Goal: Navigation & Orientation: Find specific page/section

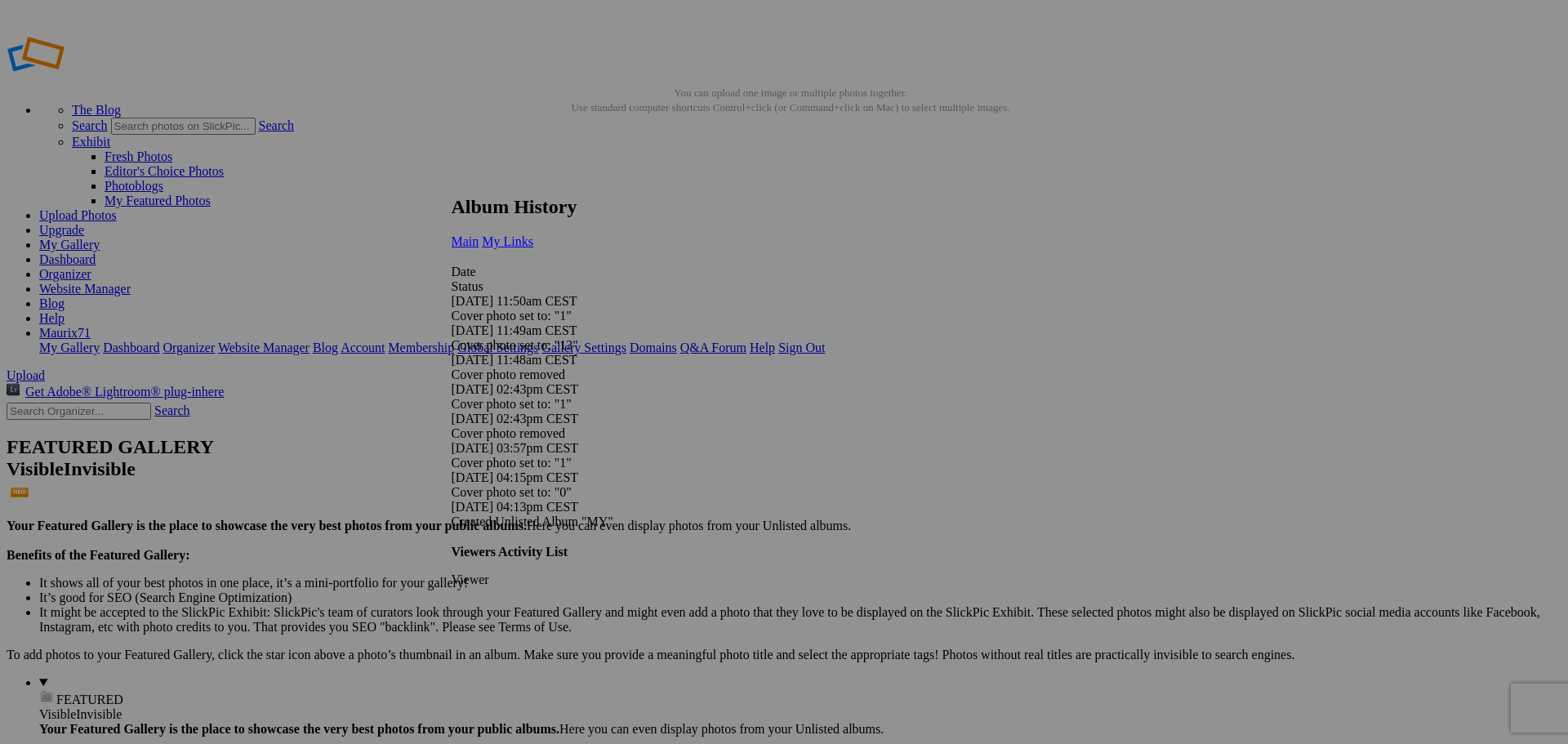
click at [534, 235] on span "My Links" at bounding box center [508, 241] width 52 height 14
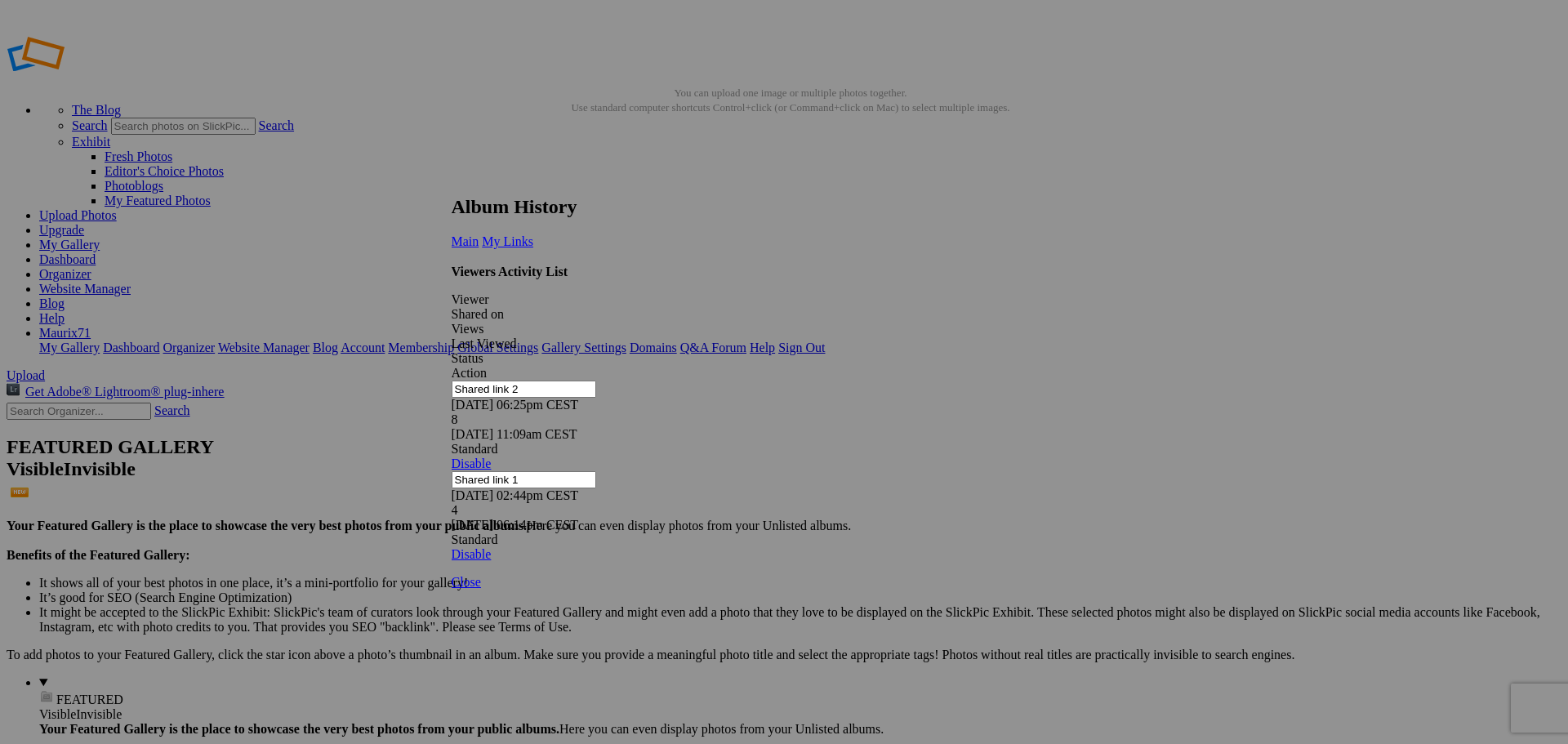
click at [451, 181] on link at bounding box center [451, 181] width 0 height 0
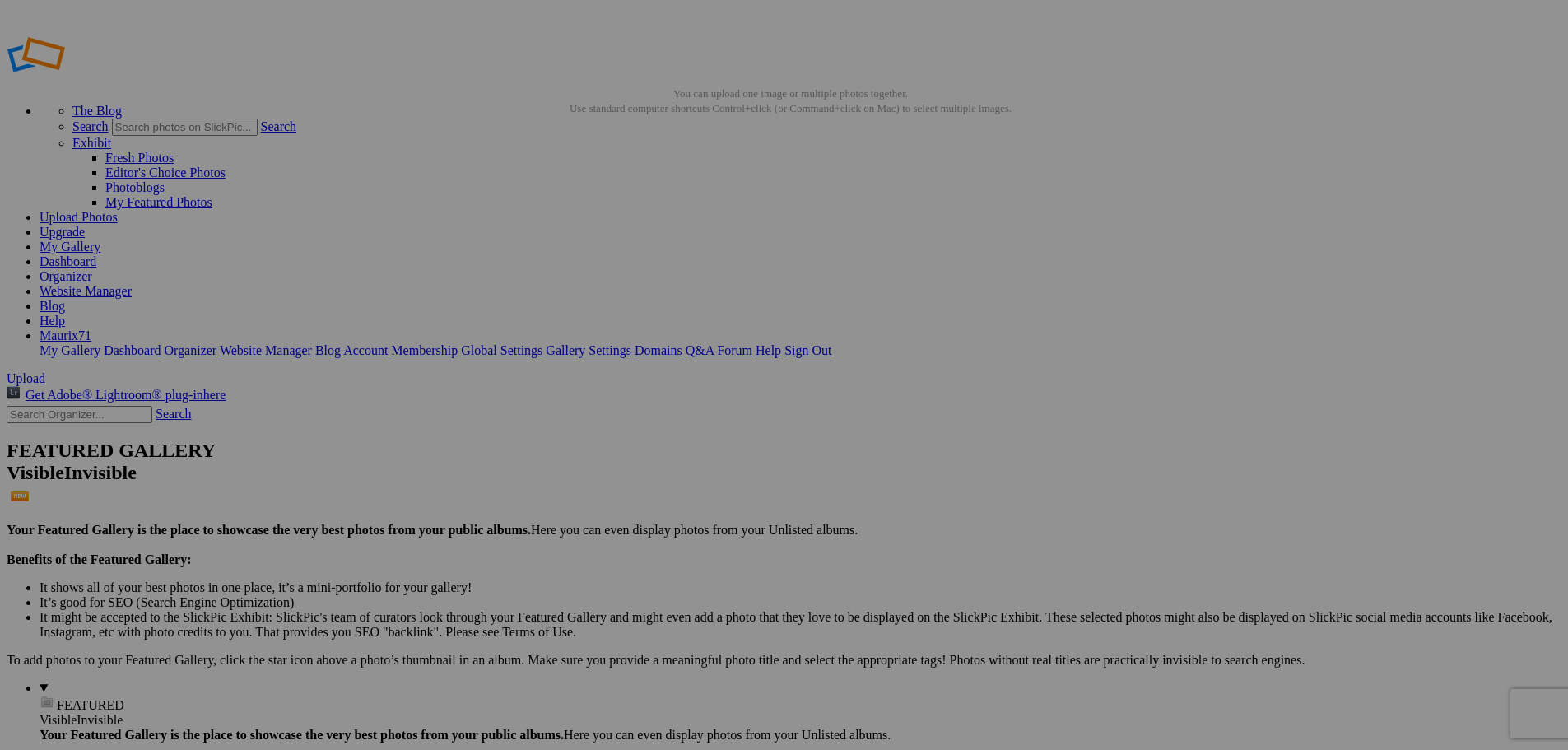
click at [96, 254] on link "Dashboard" at bounding box center [68, 261] width 57 height 14
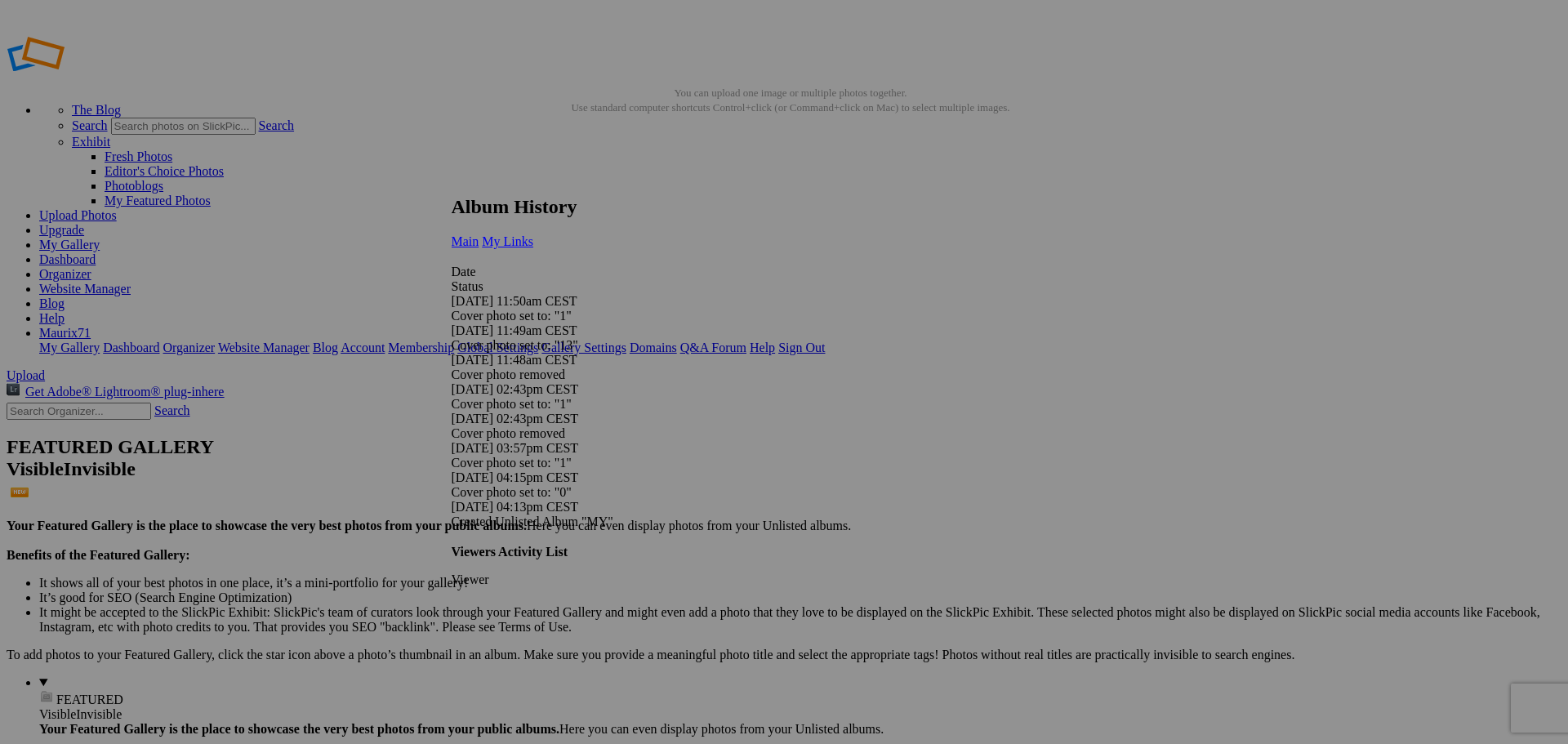
click at [534, 235] on span "My Links" at bounding box center [508, 241] width 52 height 14
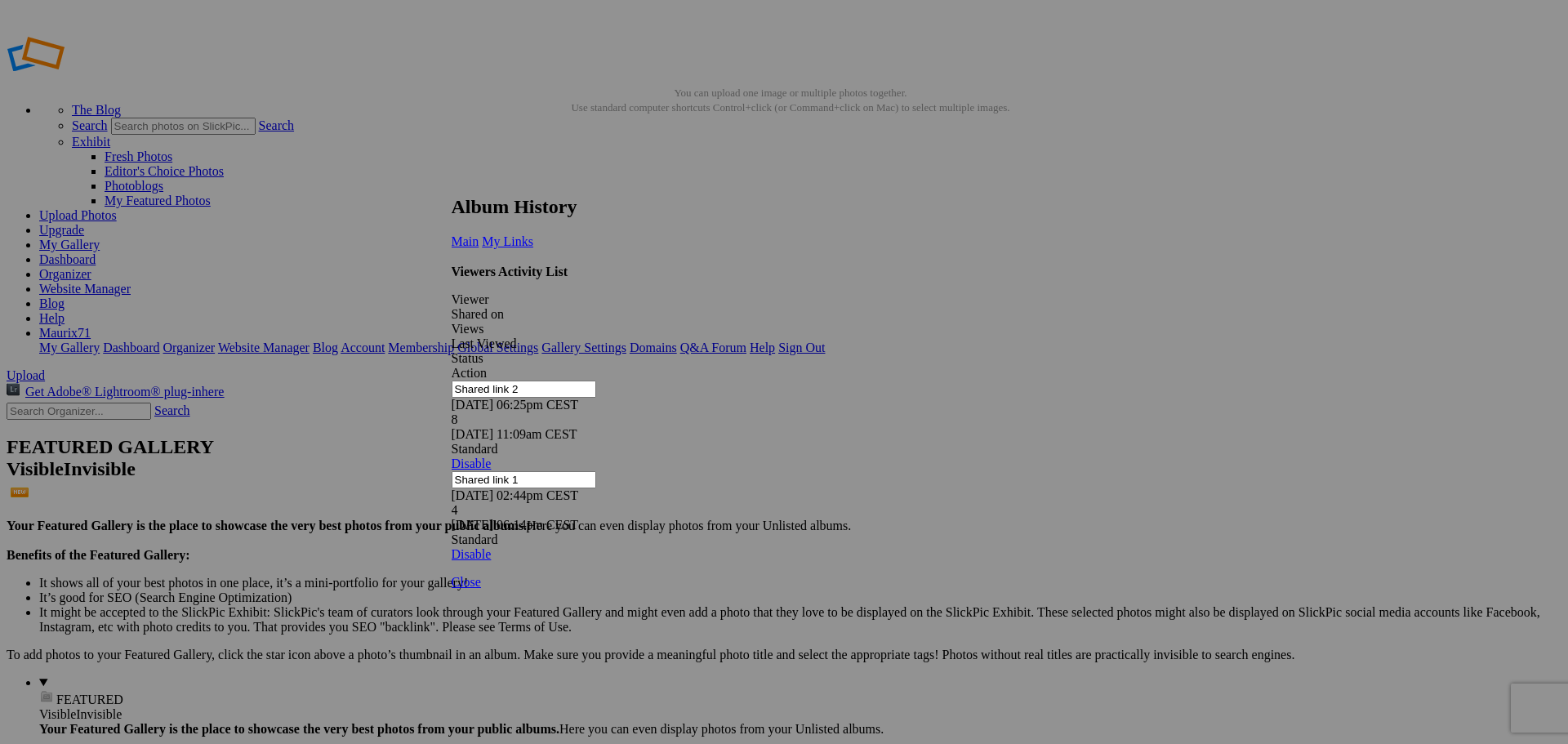
click at [451, 181] on link at bounding box center [451, 181] width 0 height 0
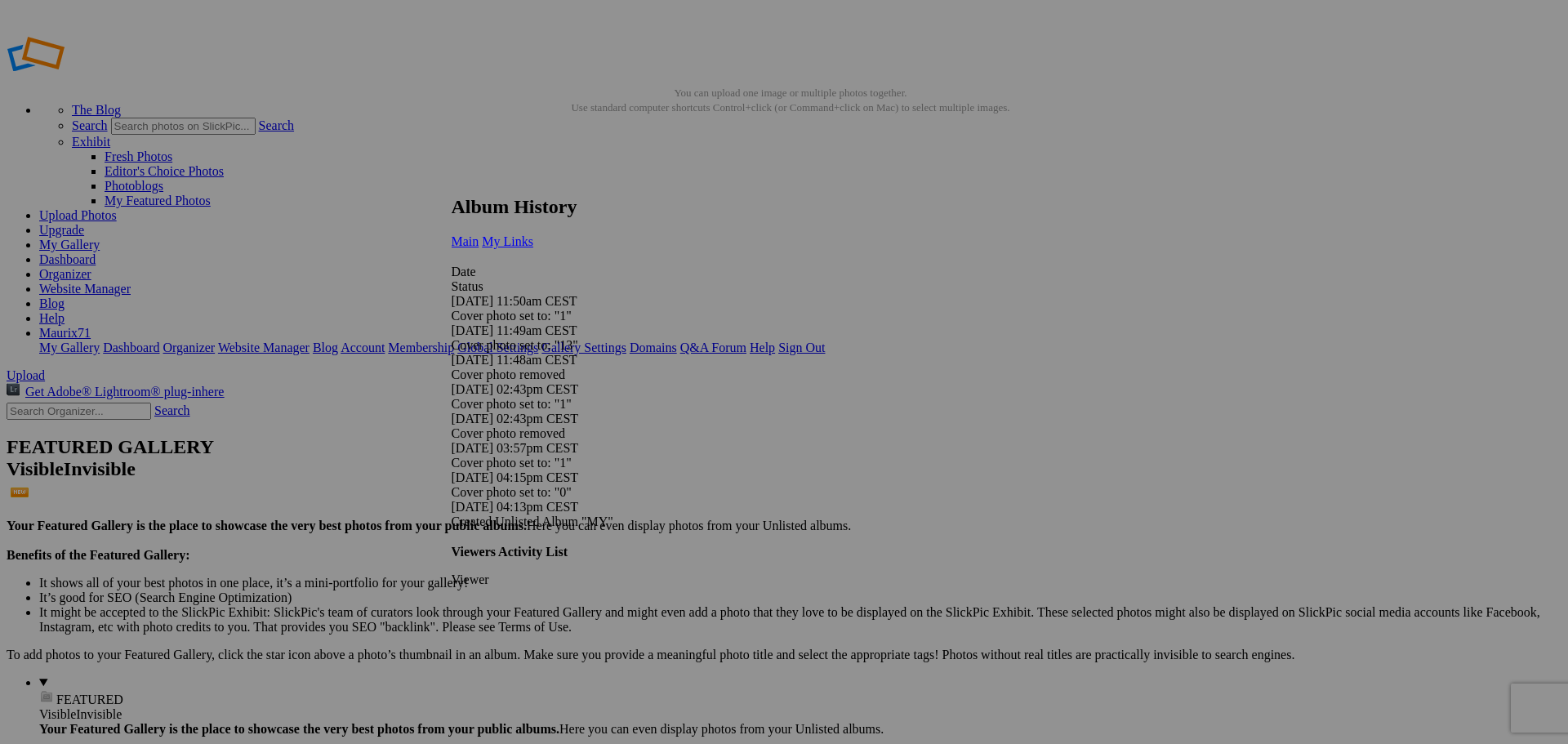
click at [534, 235] on link "My Links" at bounding box center [508, 241] width 52 height 14
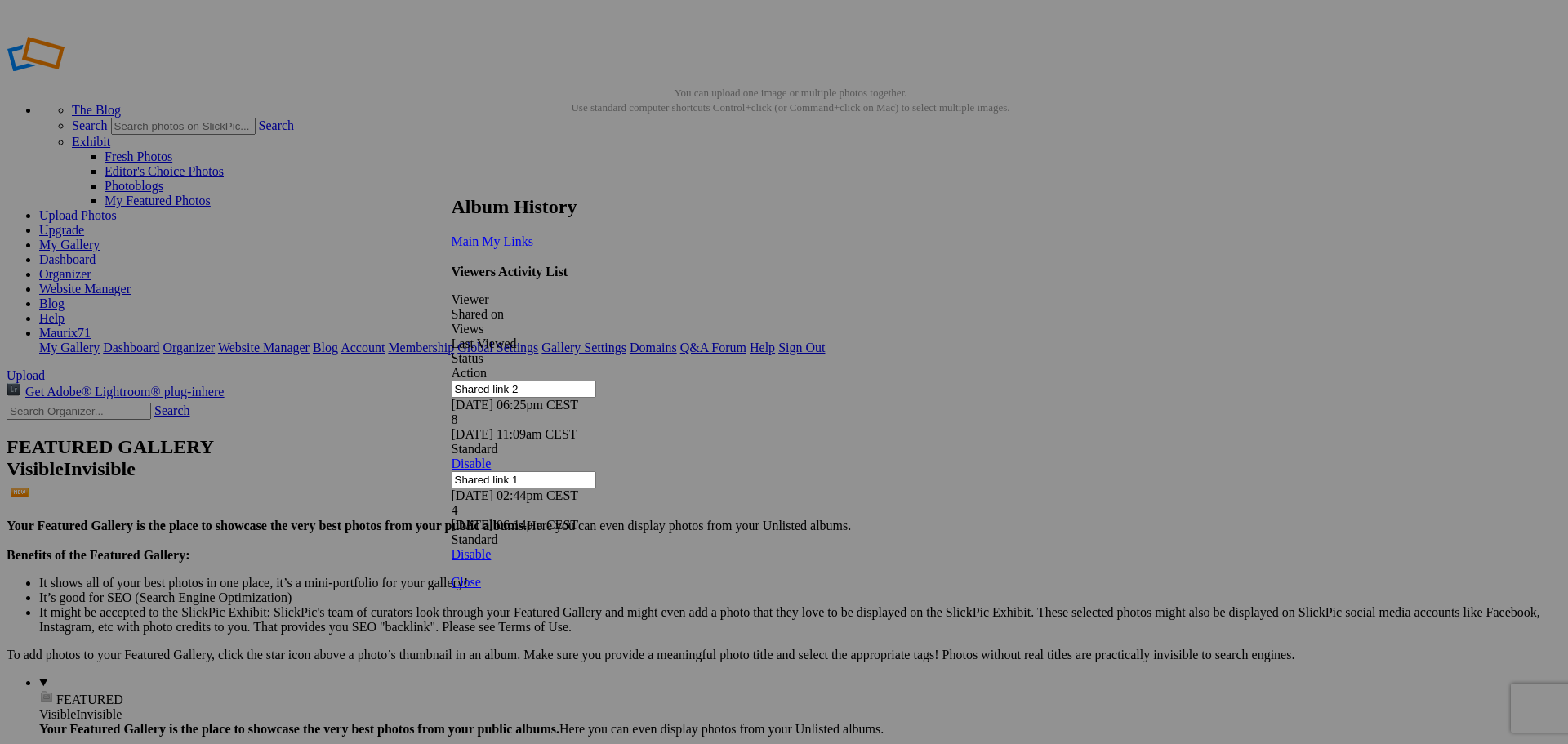
click at [451, 181] on link at bounding box center [451, 181] width 0 height 0
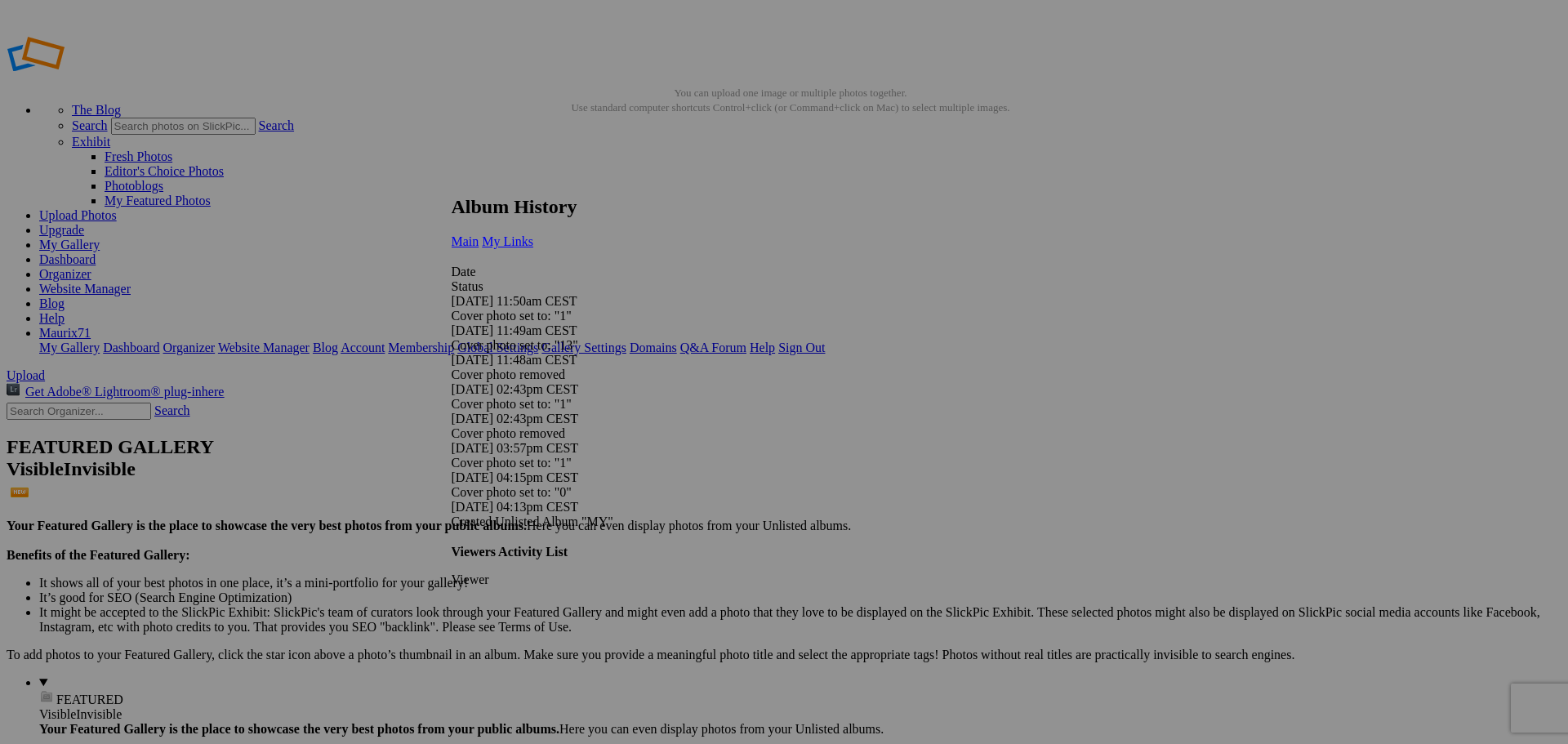
click at [534, 235] on link "My Links" at bounding box center [508, 241] width 52 height 14
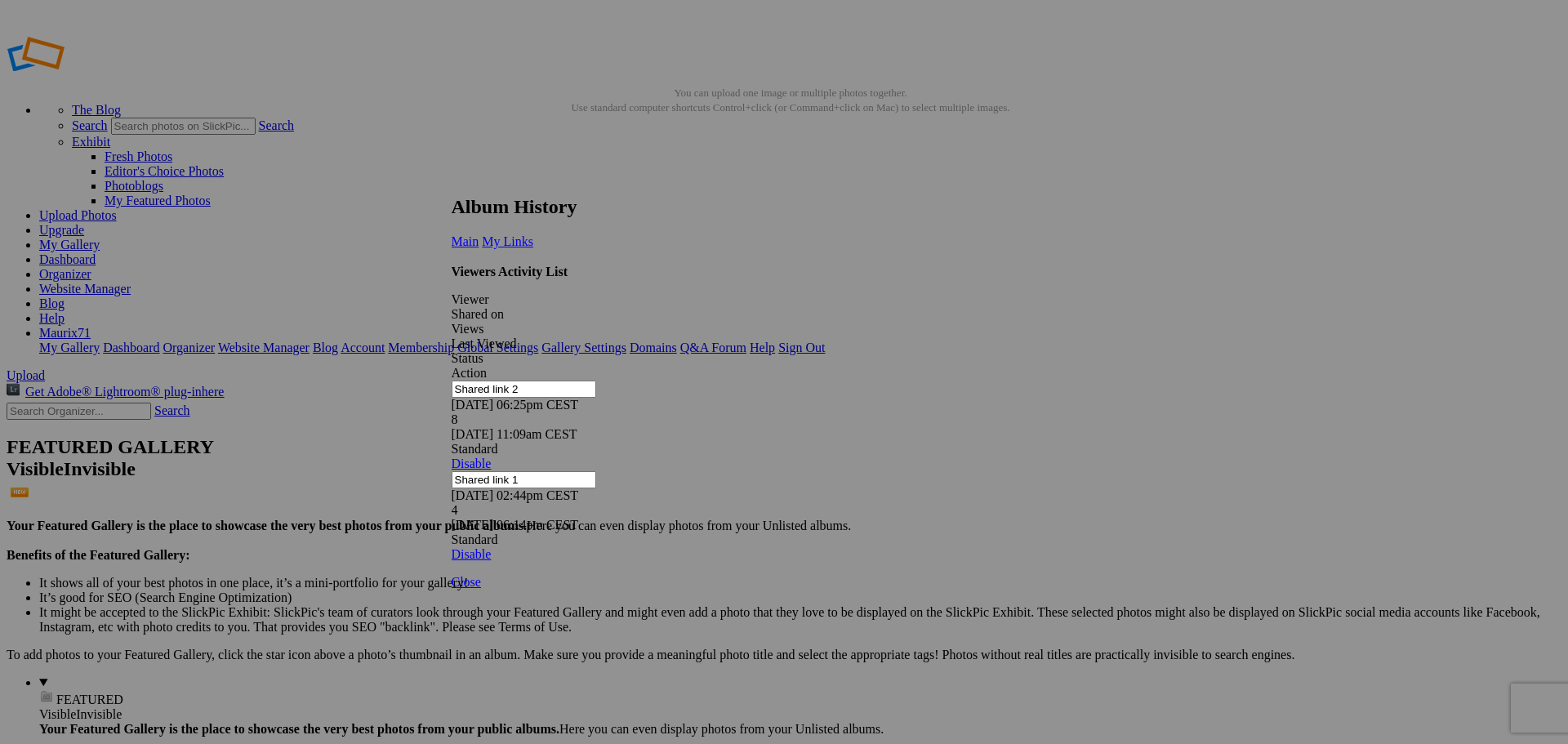
click at [451, 181] on link at bounding box center [451, 181] width 0 height 0
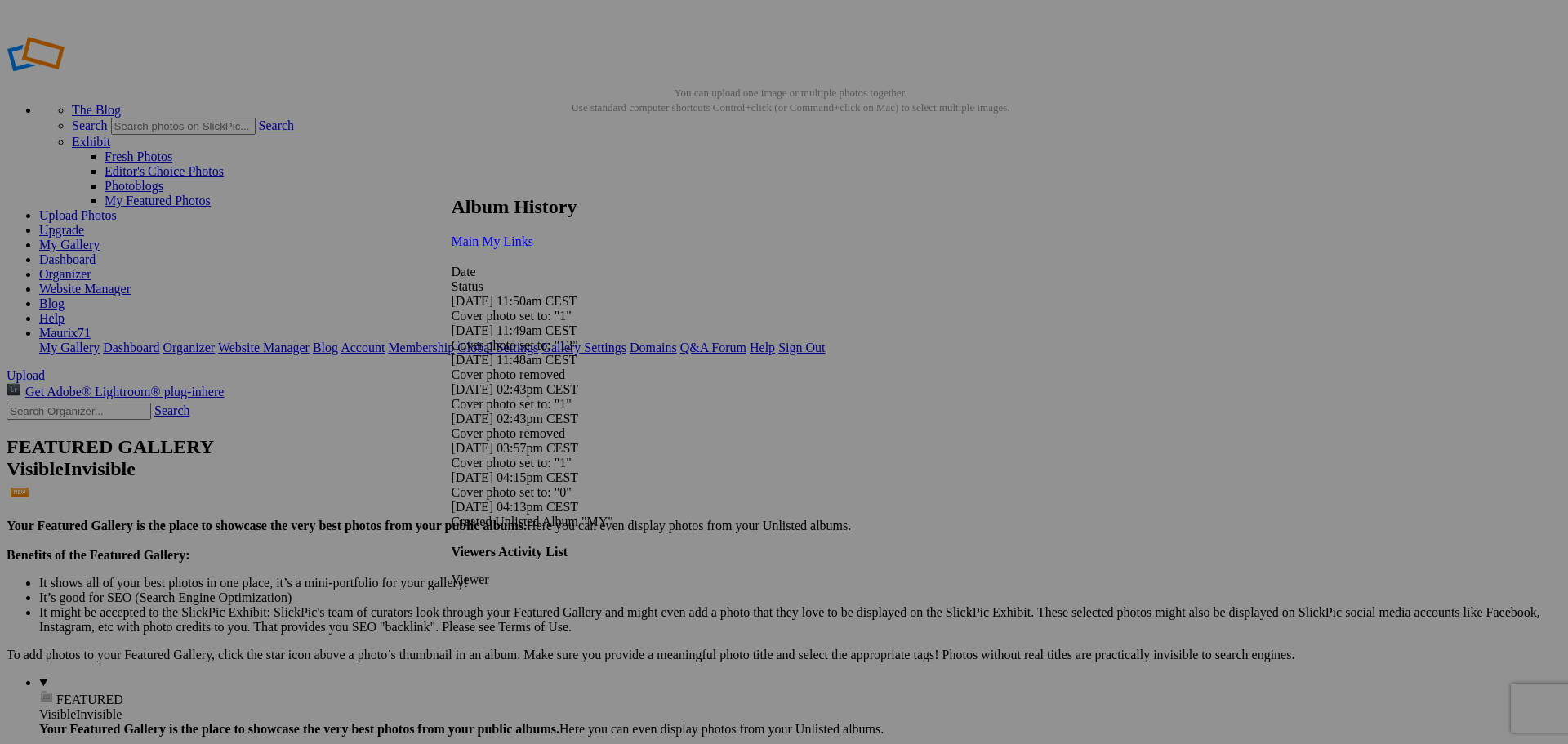
click at [534, 235] on span "My Links" at bounding box center [508, 241] width 52 height 14
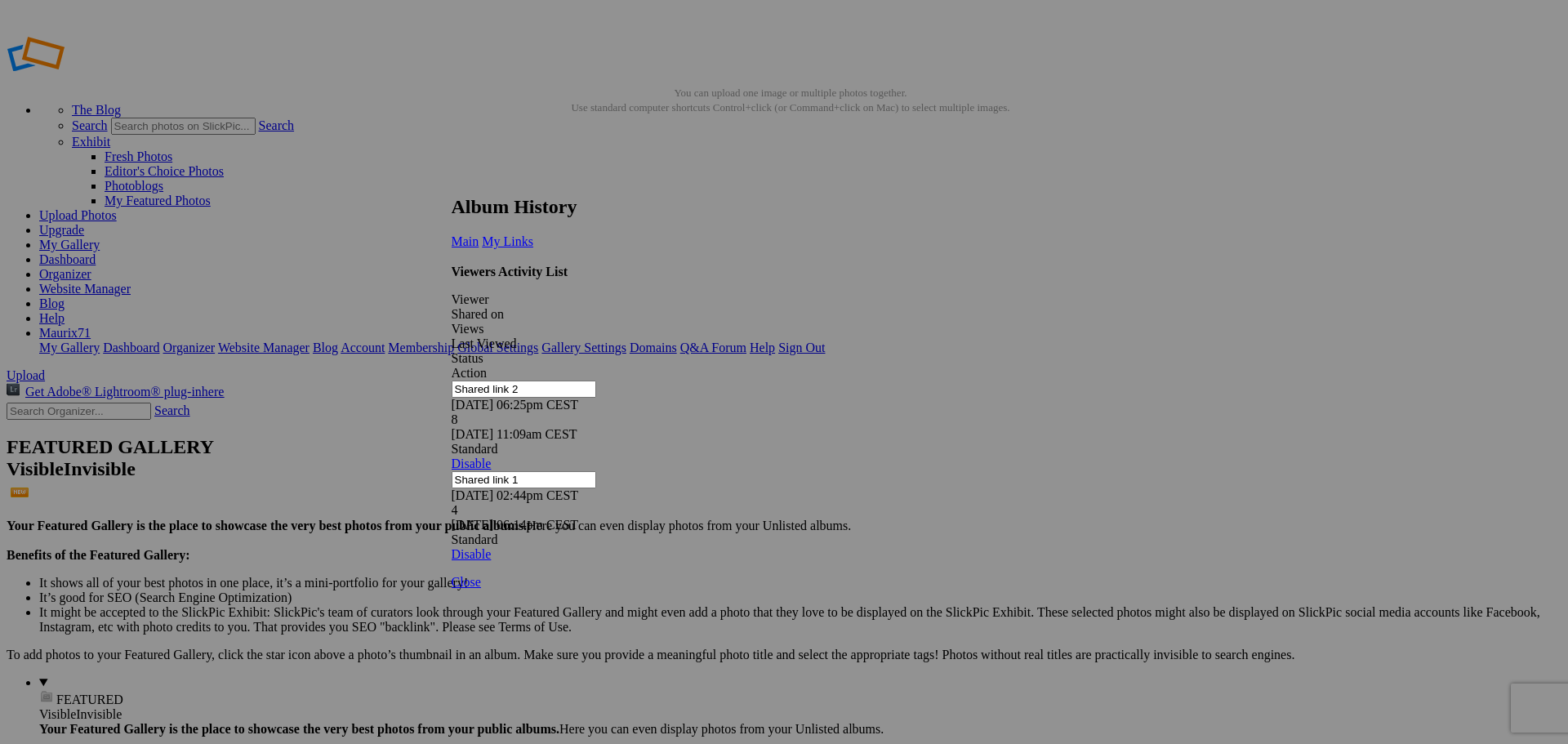
click at [451, 181] on link at bounding box center [451, 181] width 0 height 0
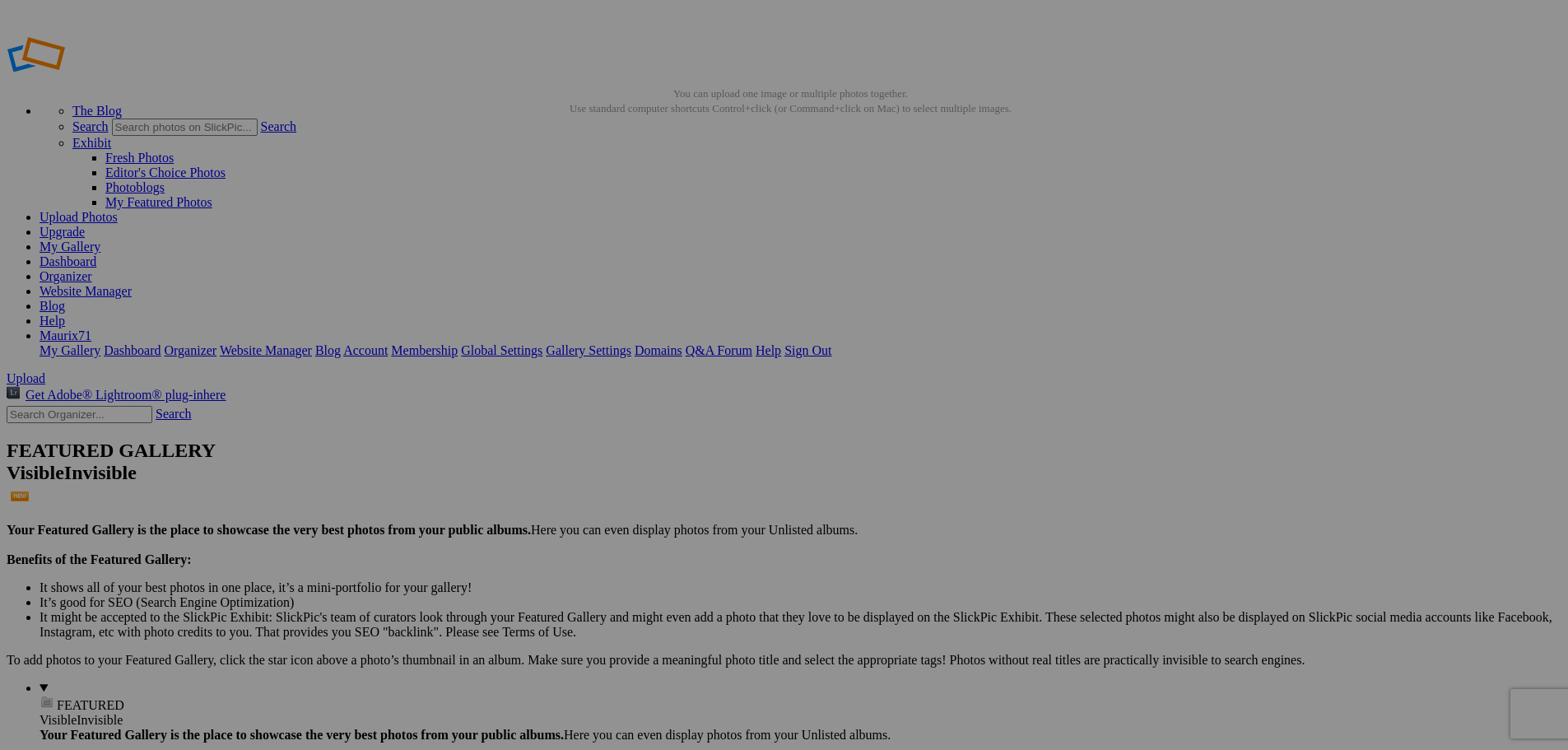
click at [96, 254] on link "Dashboard" at bounding box center [68, 261] width 57 height 14
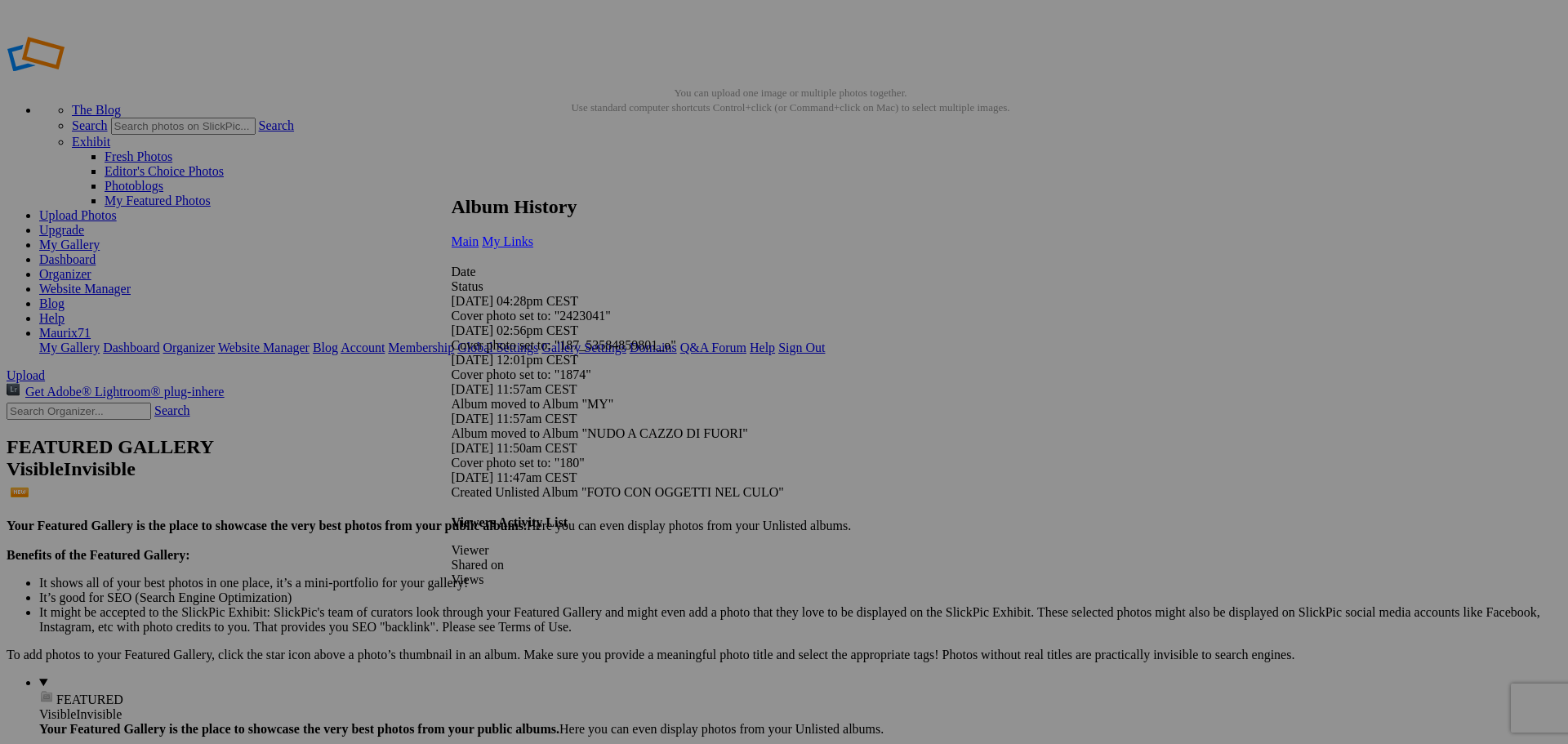
click at [534, 235] on span "My Links" at bounding box center [508, 241] width 52 height 14
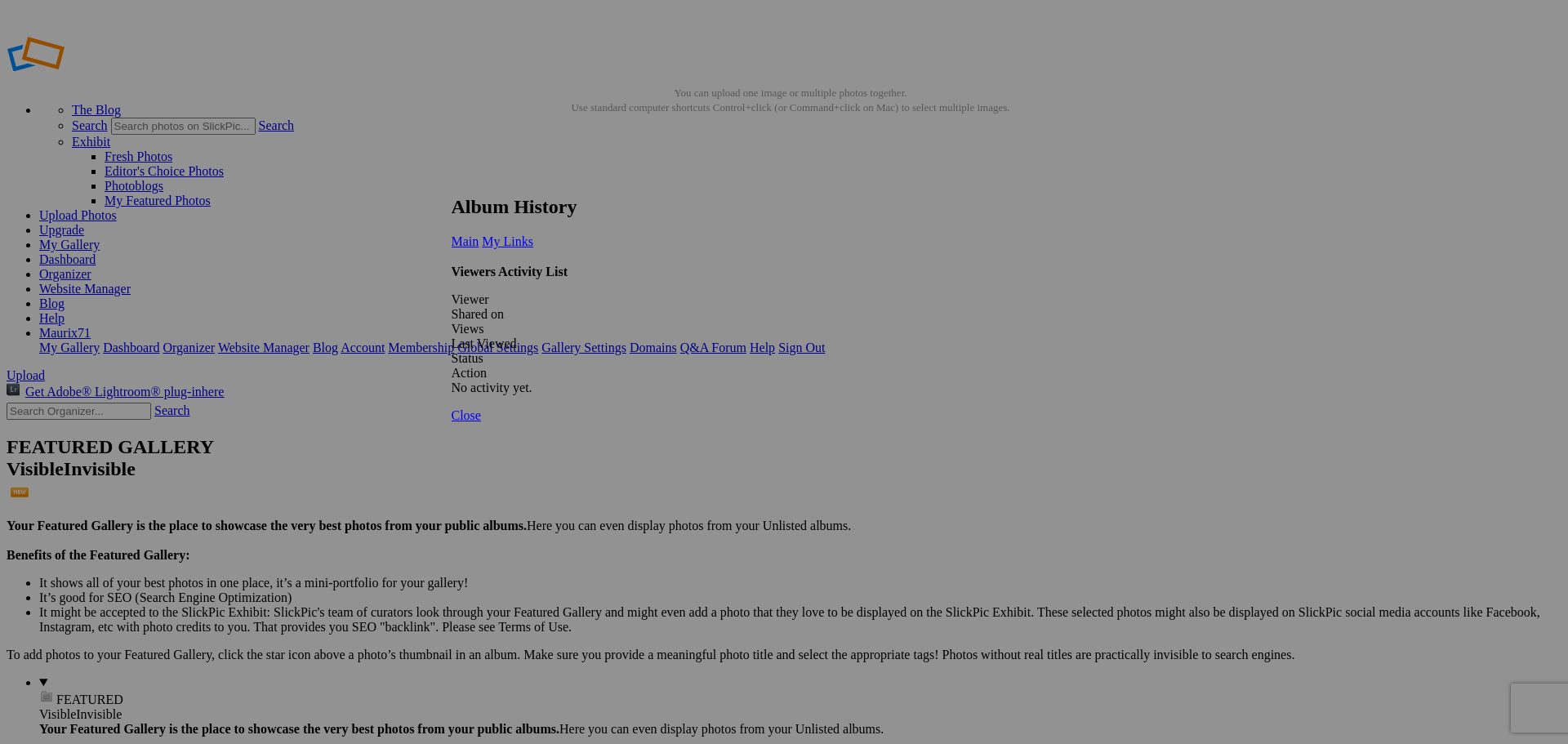
click at [451, 181] on link at bounding box center [451, 181] width 0 height 0
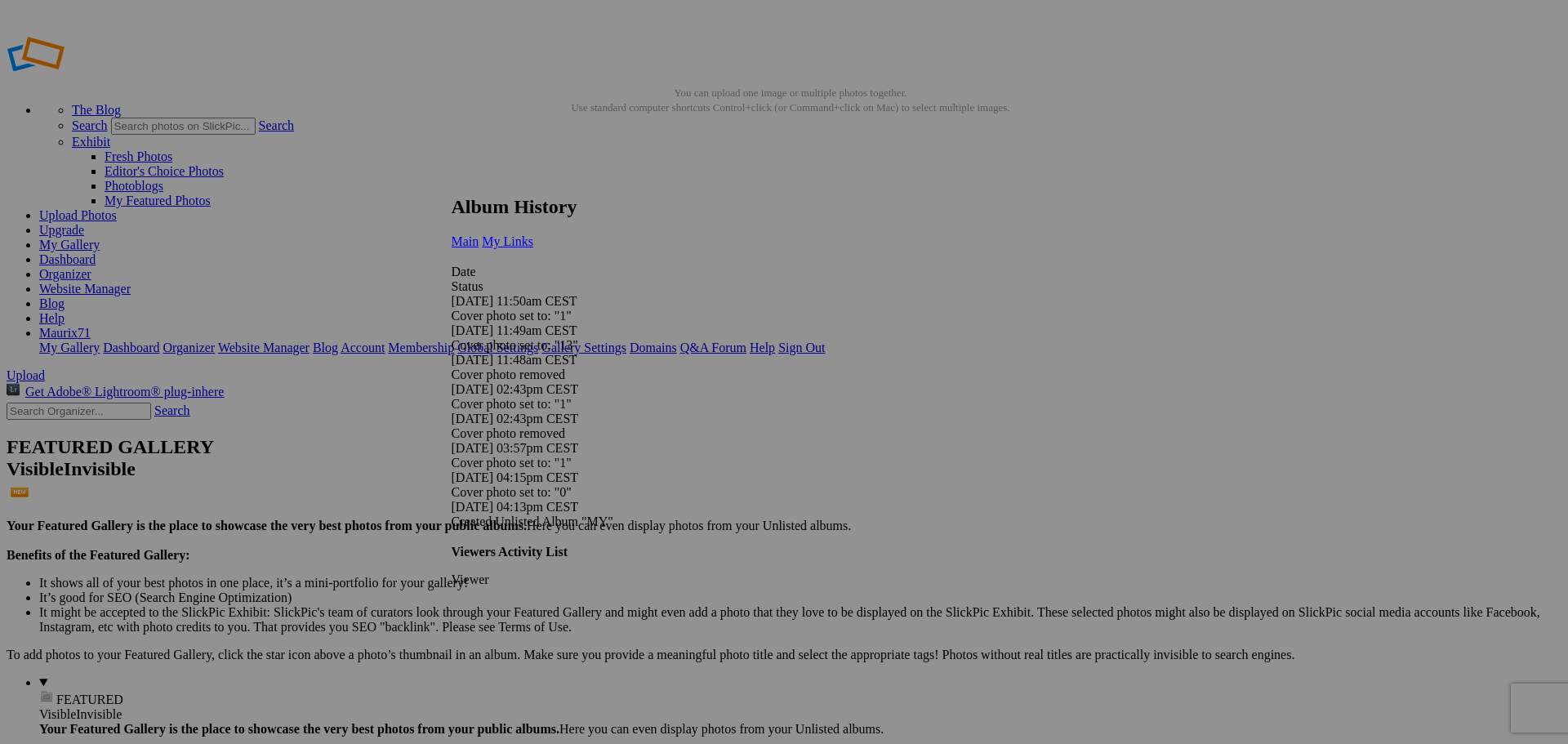
click at [534, 235] on link "My Links" at bounding box center [508, 241] width 52 height 14
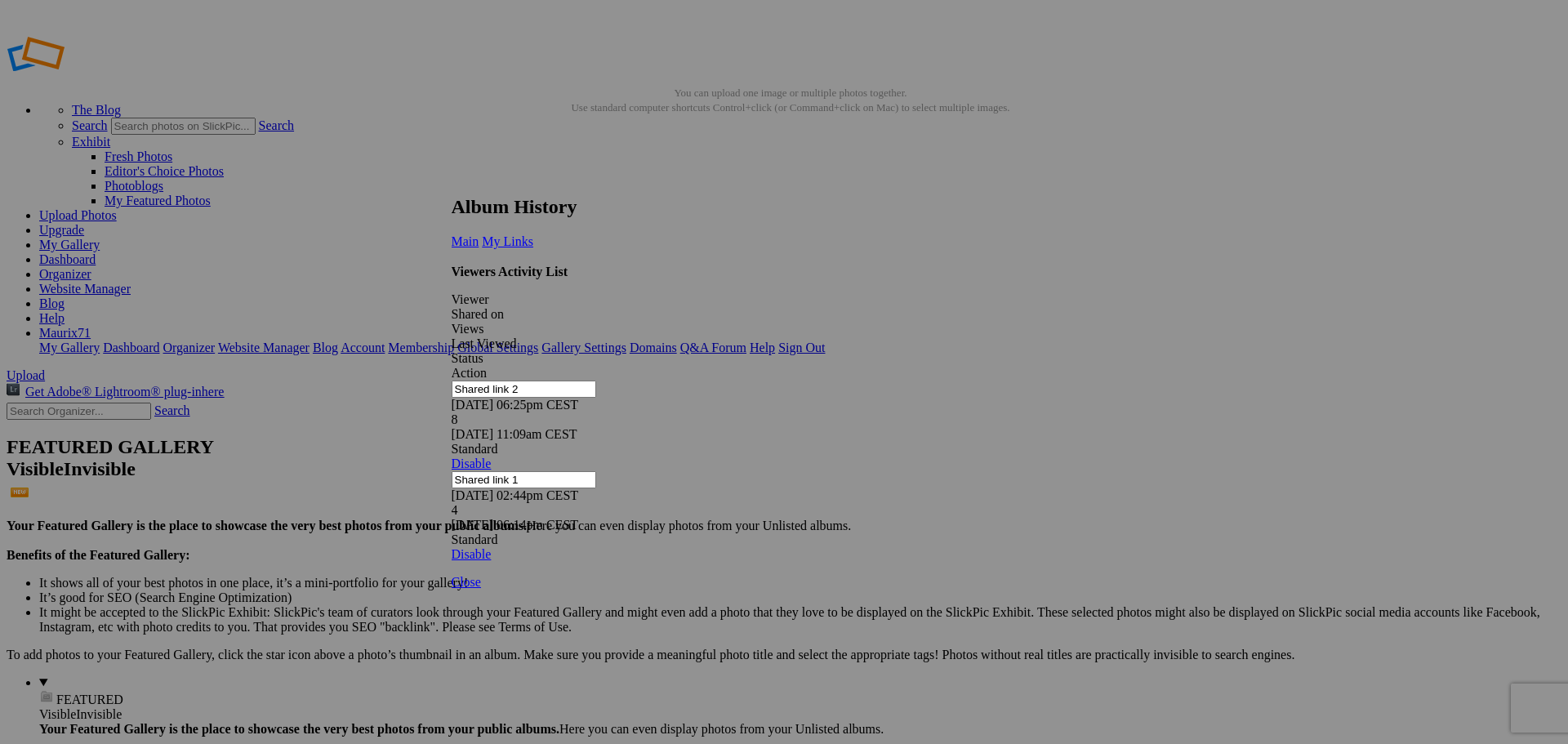
click at [451, 181] on link at bounding box center [451, 181] width 0 height 0
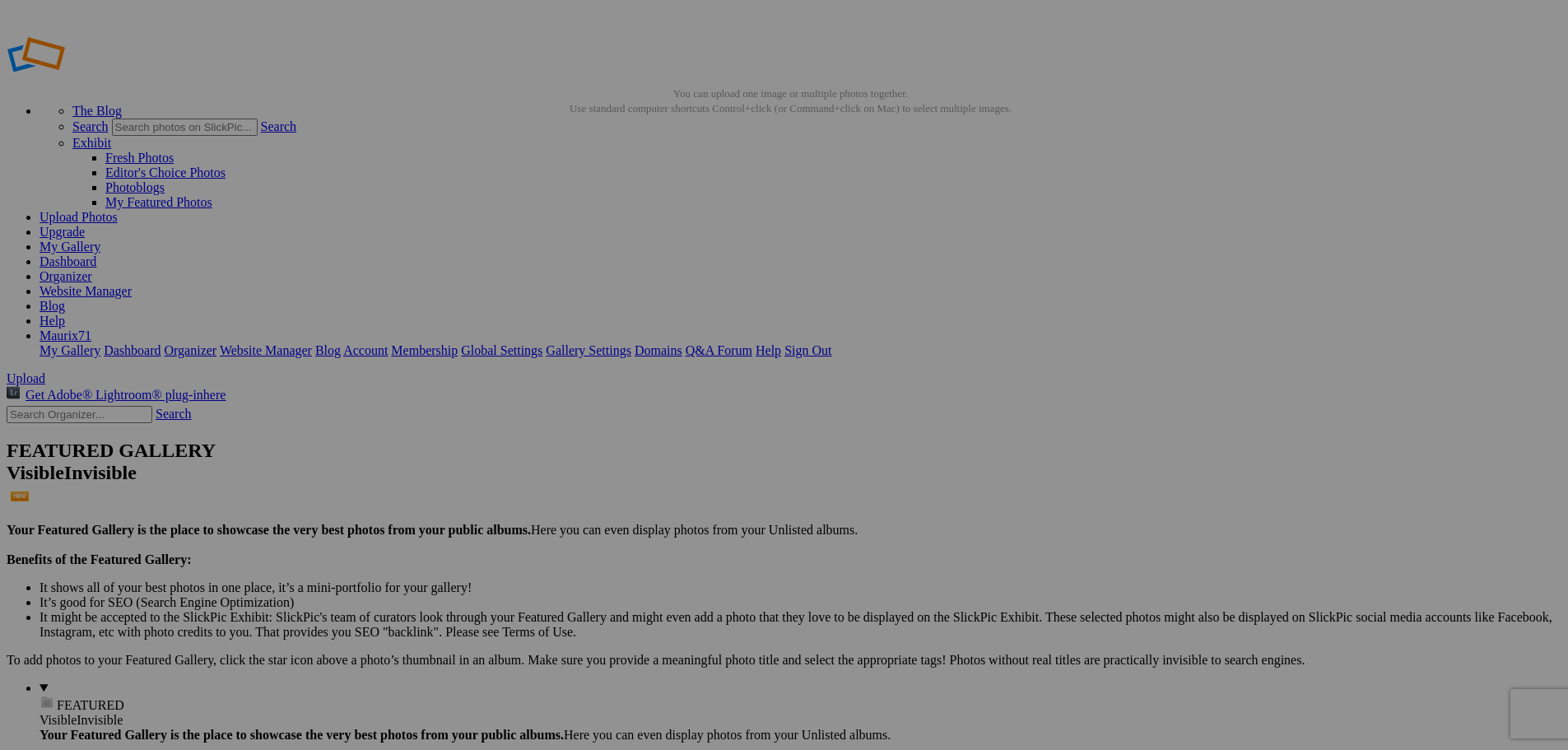
click at [96, 254] on link "Dashboard" at bounding box center [68, 261] width 57 height 14
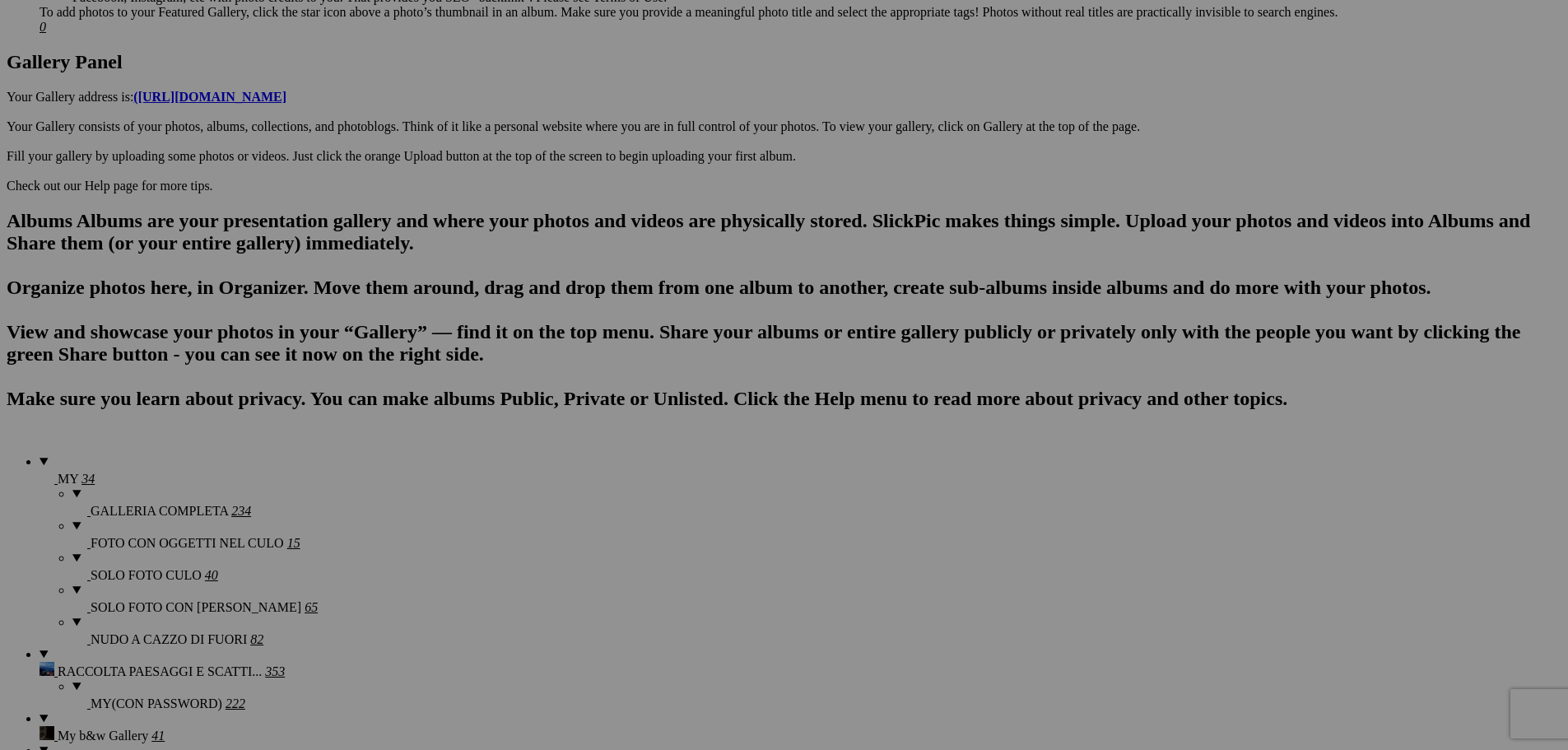
scroll to position [823, 0]
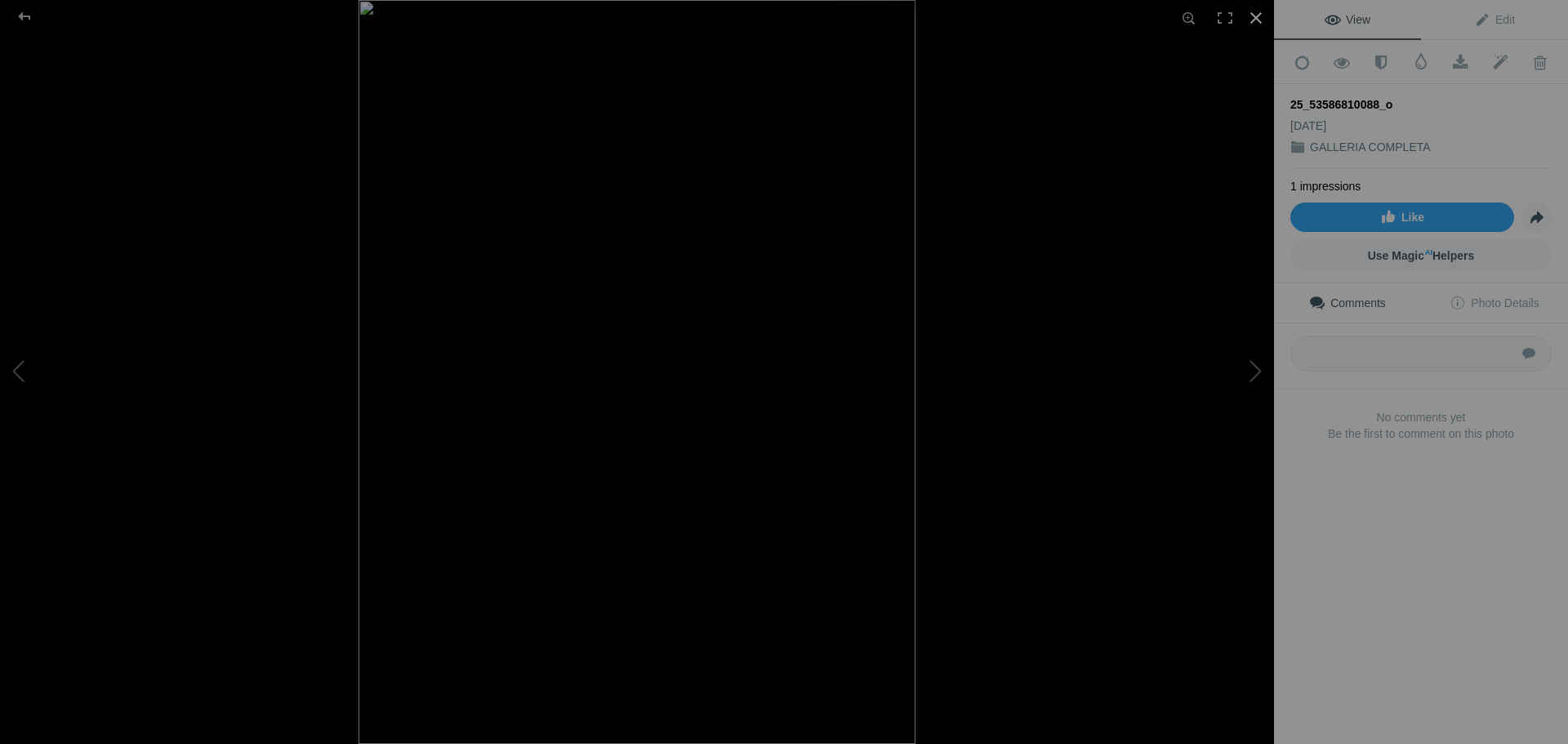
click at [1255, 20] on div at bounding box center [1256, 17] width 36 height 36
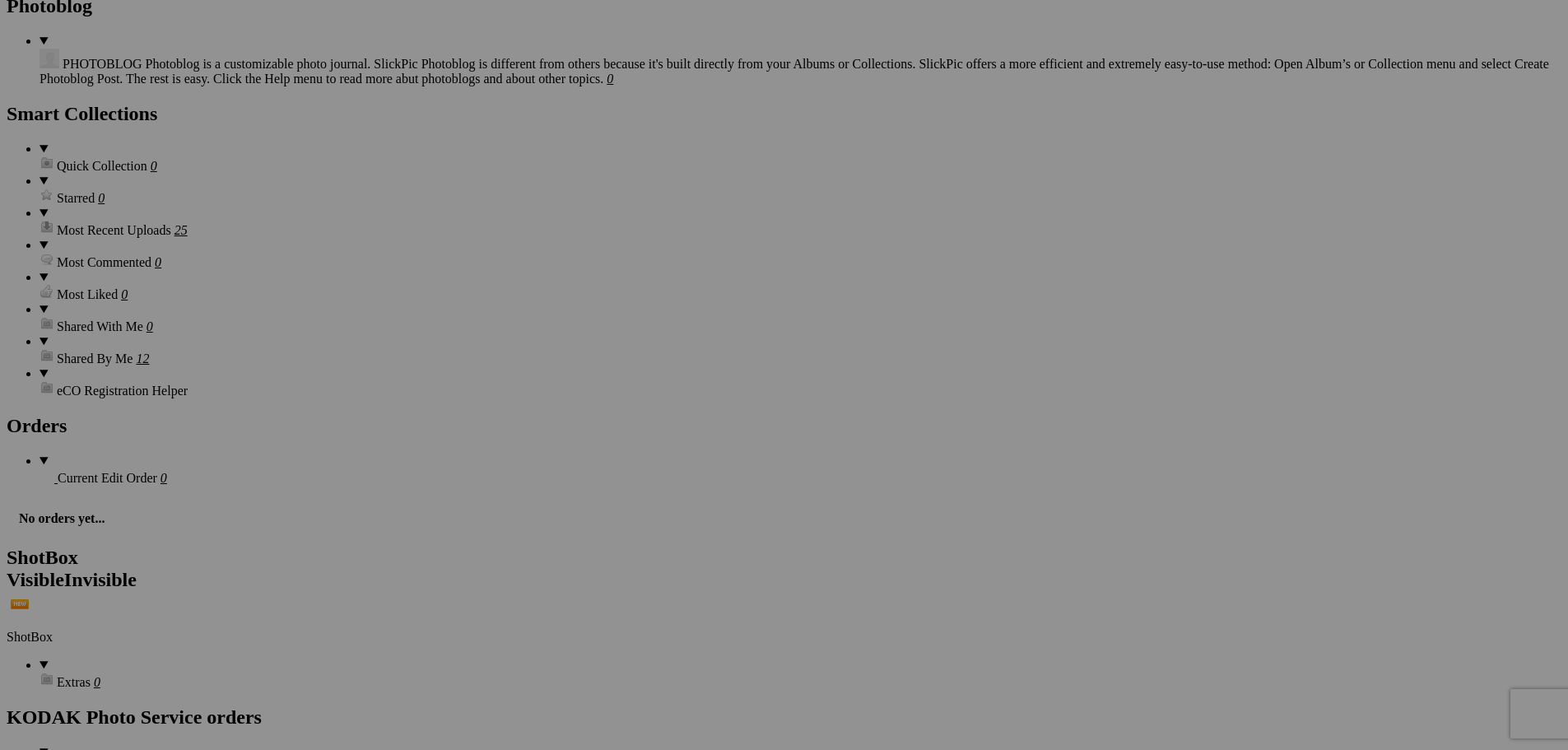
scroll to position [1810, 0]
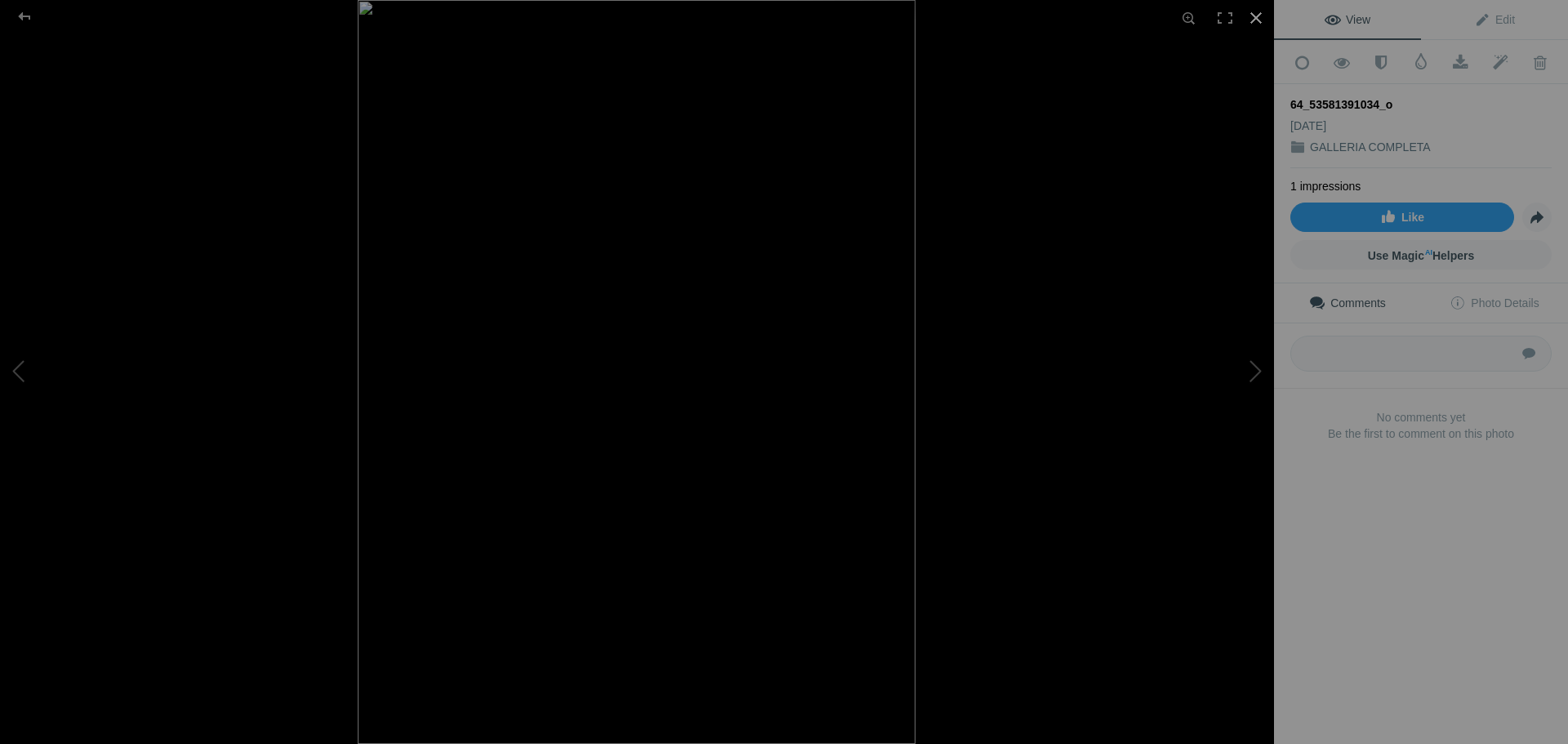
click at [1257, 9] on div at bounding box center [1256, 17] width 36 height 36
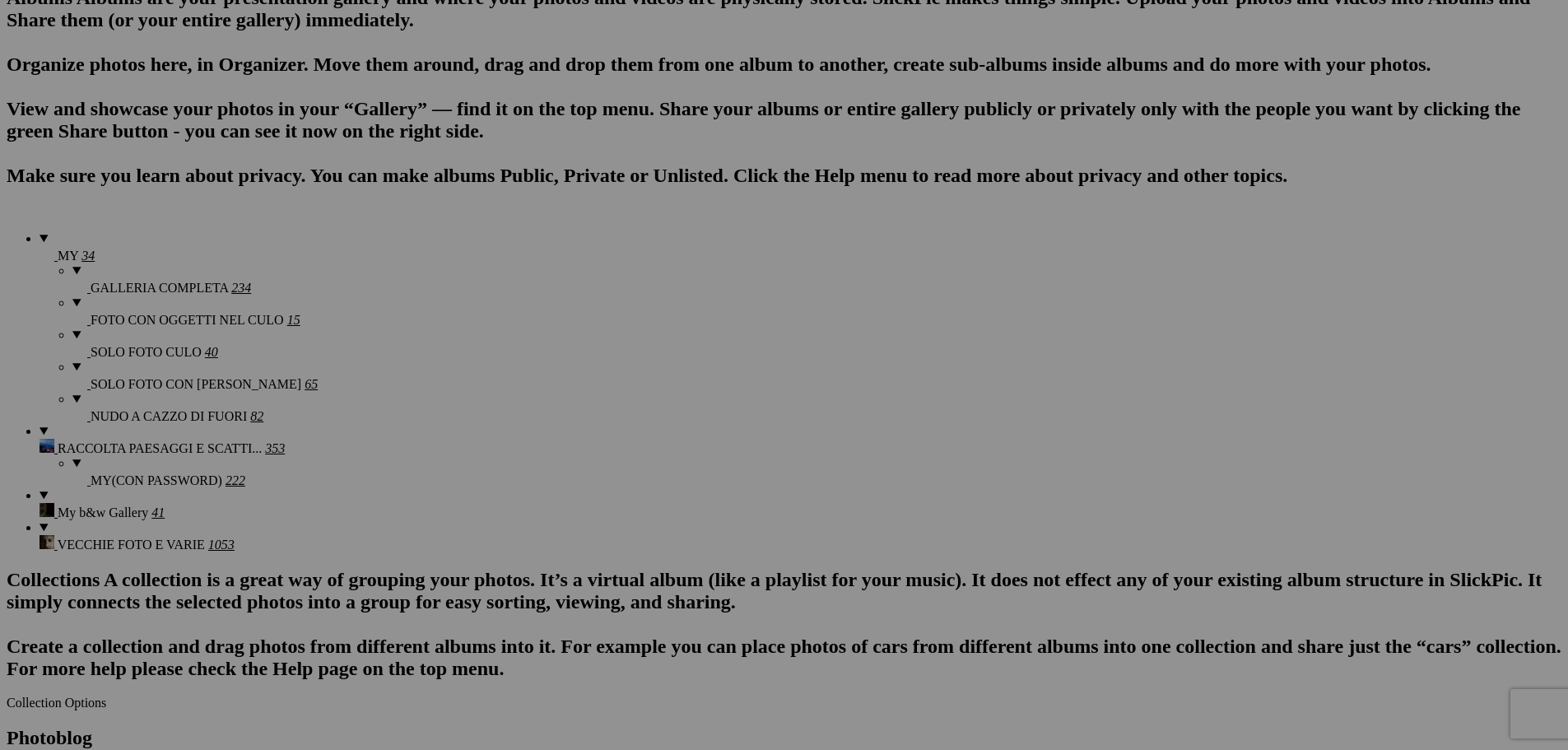
scroll to position [0, 0]
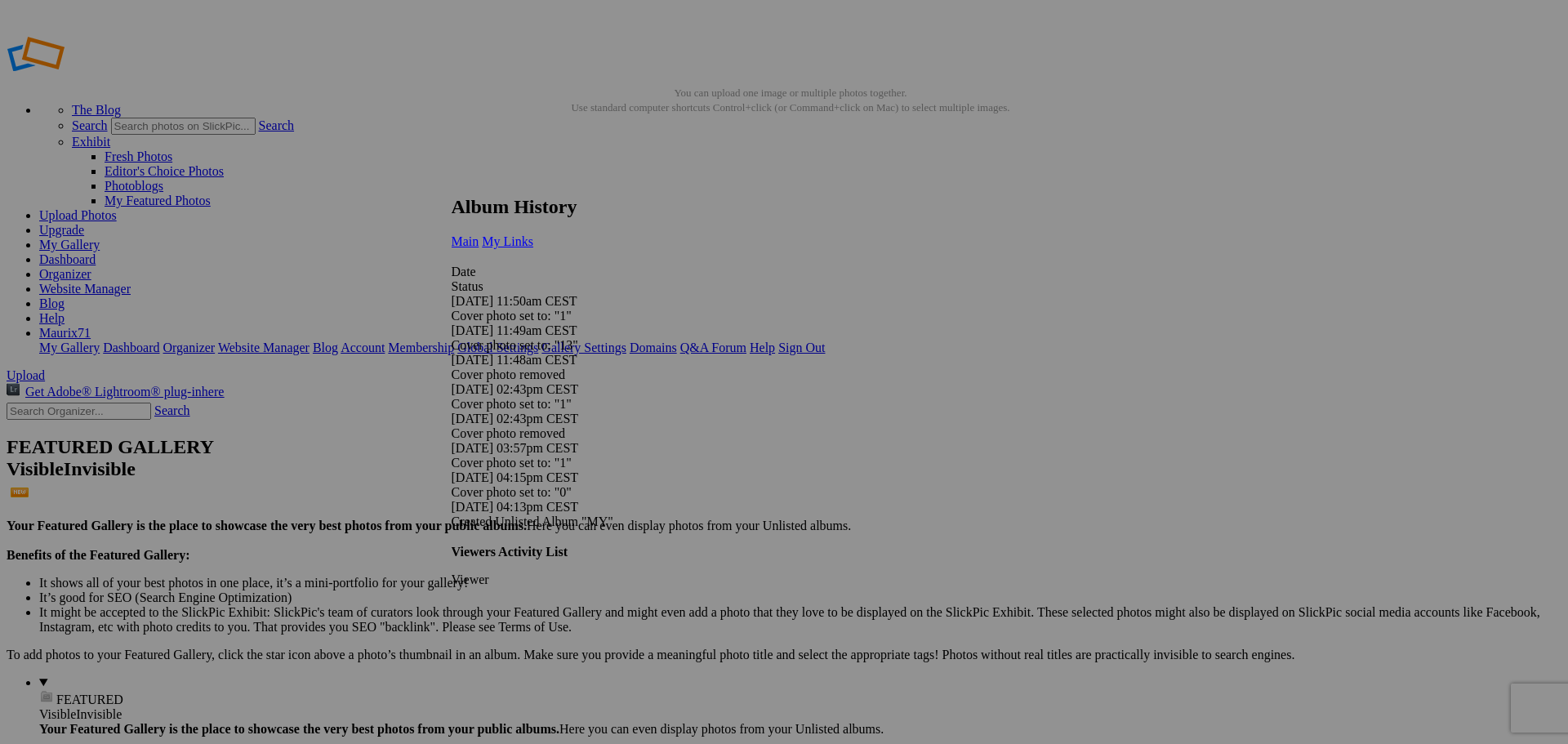
click at [534, 235] on span "My Links" at bounding box center [508, 241] width 52 height 14
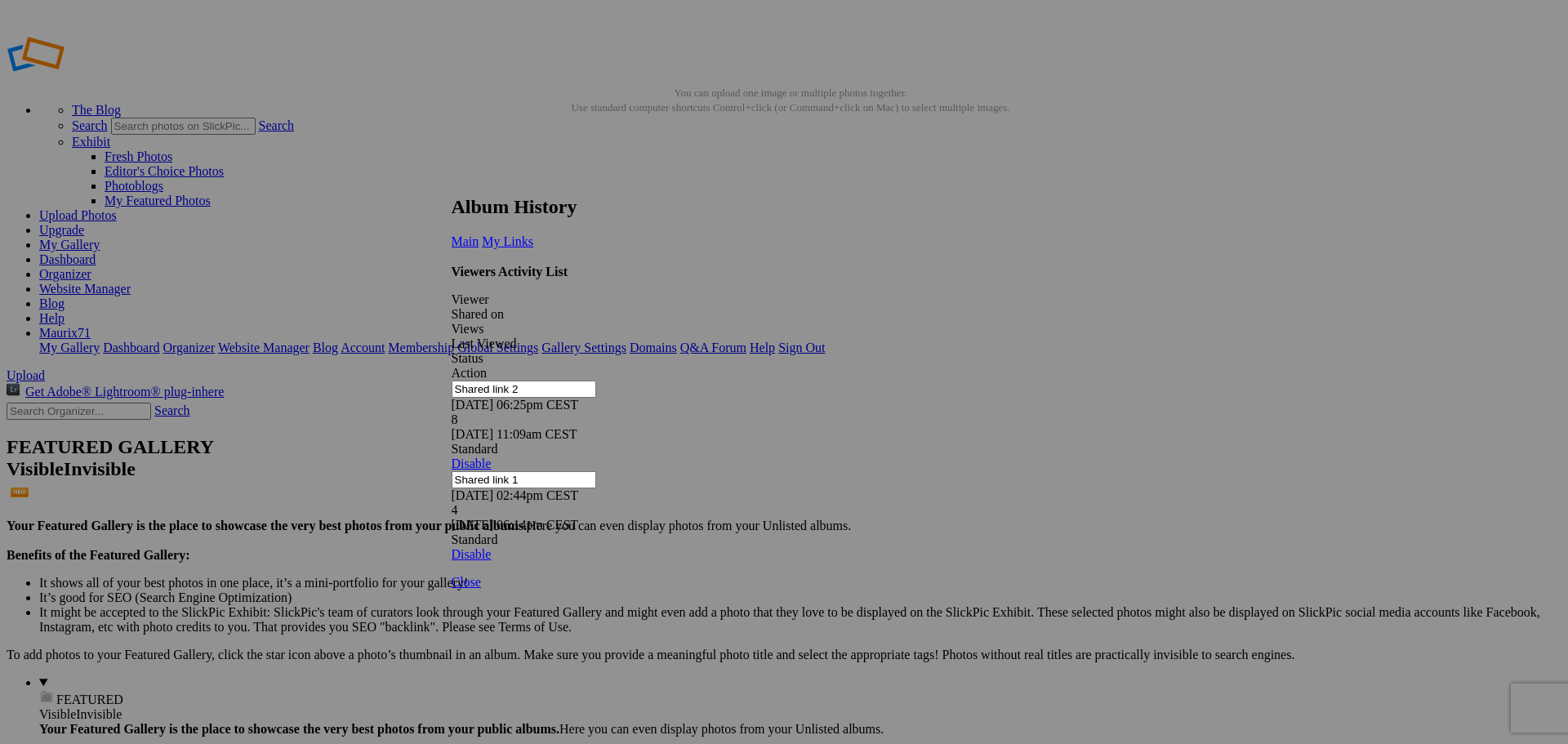
click at [451, 181] on link at bounding box center [451, 181] width 0 height 0
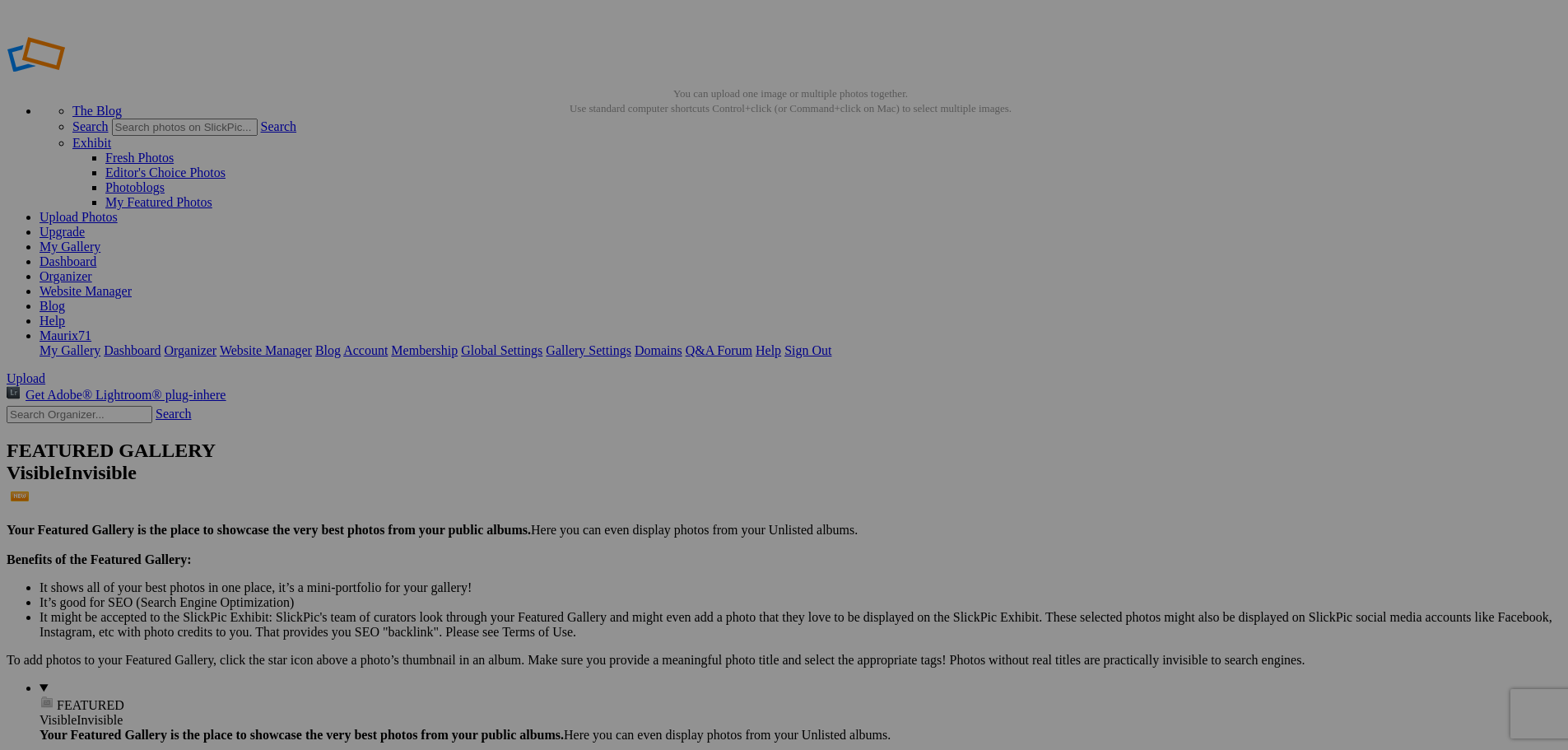
click at [96, 254] on link "Dashboard" at bounding box center [68, 261] width 57 height 14
